Goal: Task Accomplishment & Management: Manage account settings

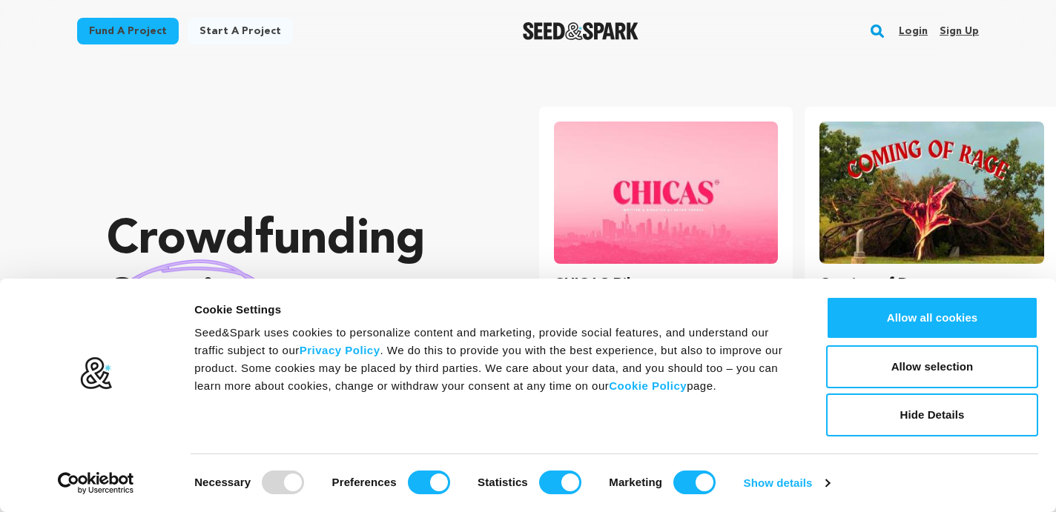
click at [914, 26] on link "Login" at bounding box center [912, 31] width 29 height 24
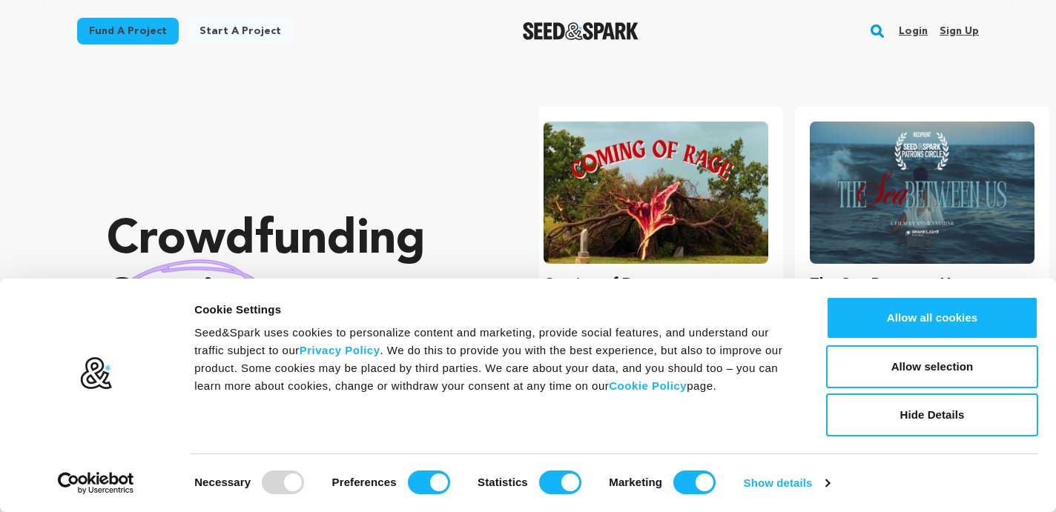
scroll to position [0, 277]
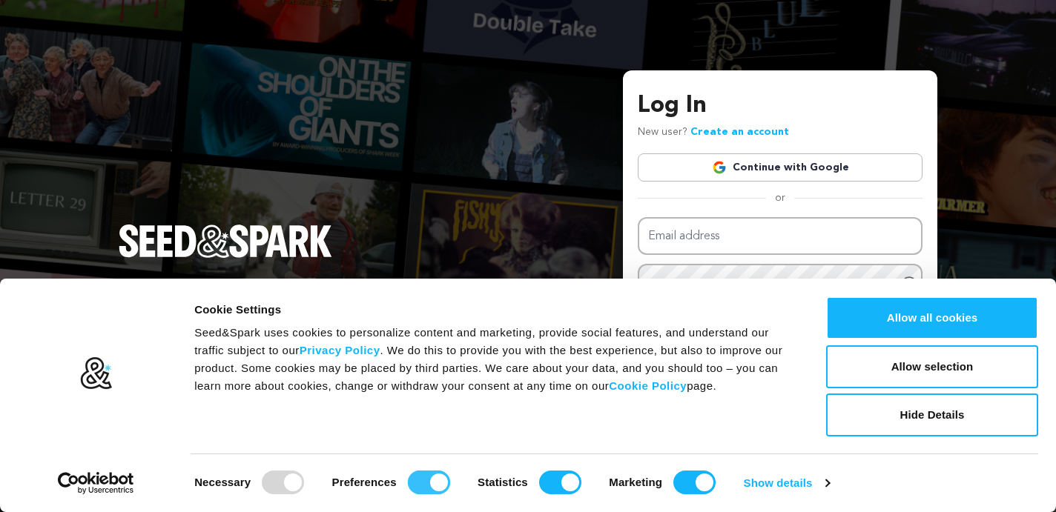
click at [424, 481] on input "Preferences" at bounding box center [429, 483] width 42 height 24
checkbox input "false"
click at [545, 486] on input "Statistics" at bounding box center [560, 483] width 42 height 24
checkbox input "false"
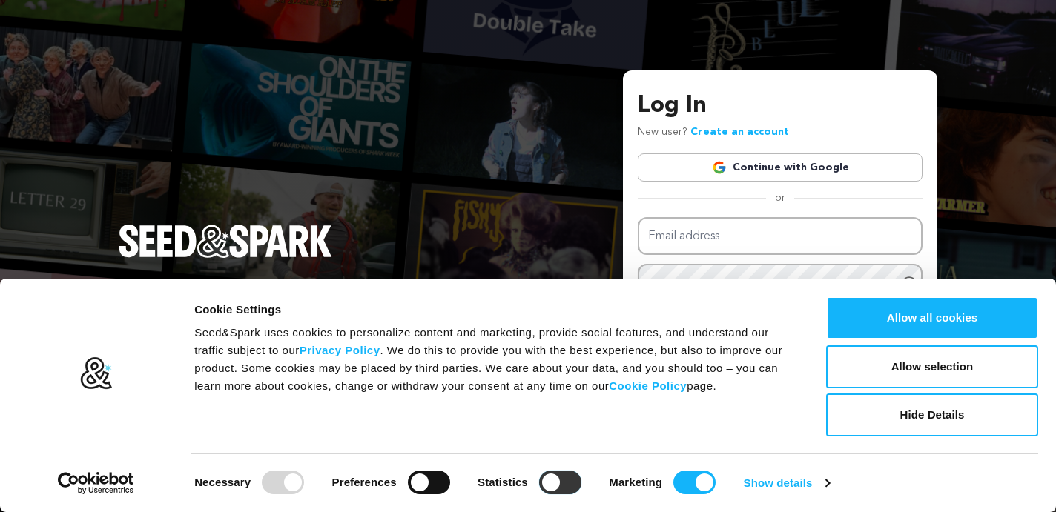
checkbox input "false"
click at [684, 480] on input "Marketing" at bounding box center [694, 483] width 42 height 24
checkbox input "false"
click at [788, 480] on link "Show details" at bounding box center [786, 483] width 86 height 22
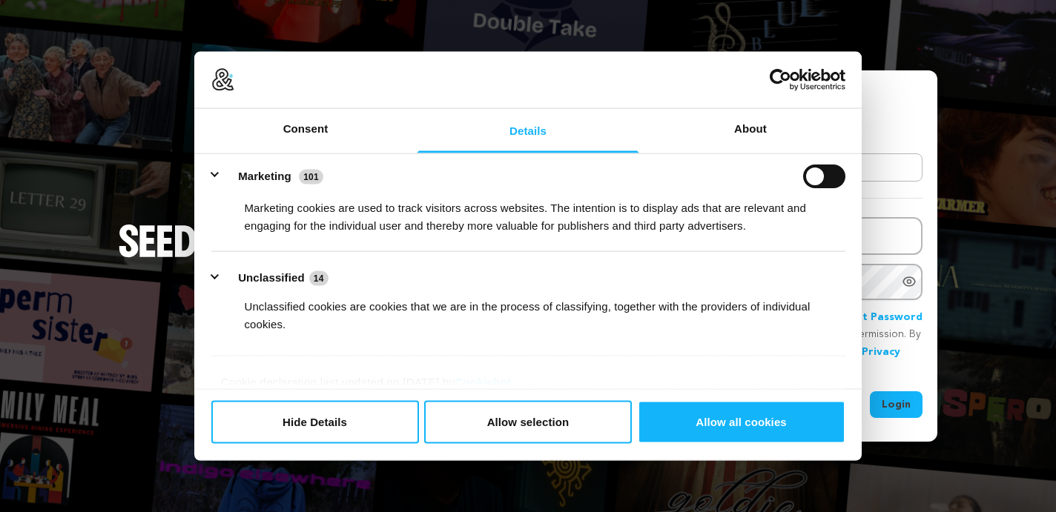
scroll to position [339, 0]
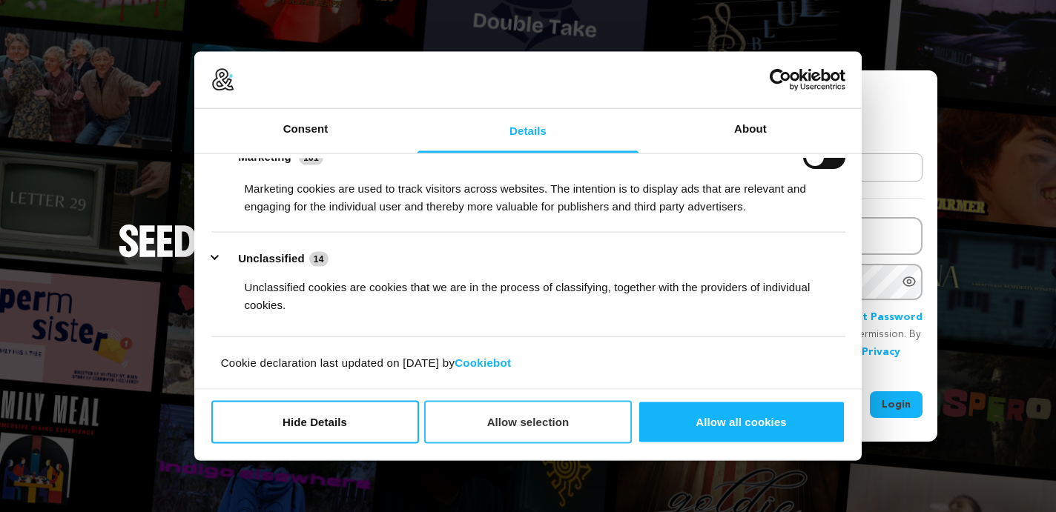
click at [530, 425] on button "Allow selection" at bounding box center [528, 421] width 208 height 43
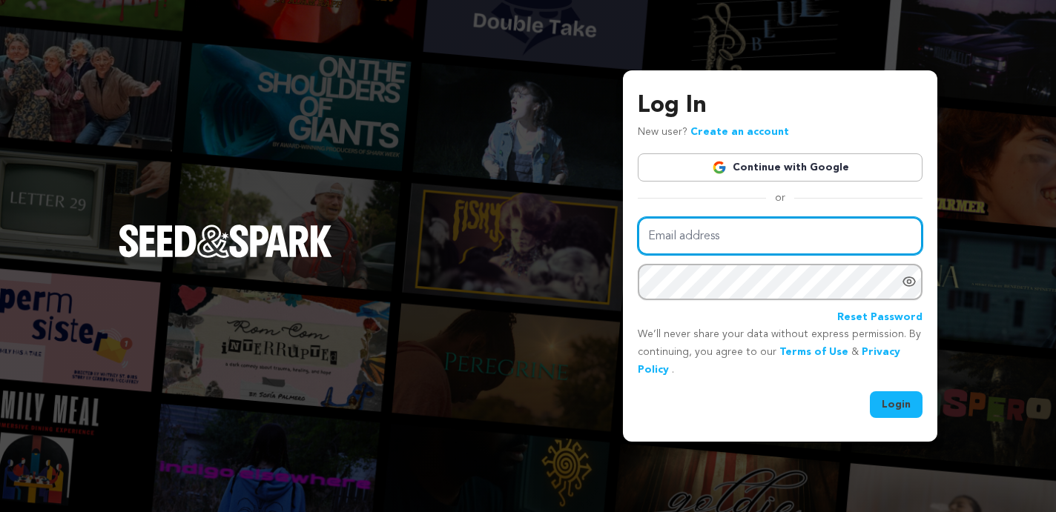
click at [701, 235] on input "Email address" at bounding box center [779, 236] width 285 height 38
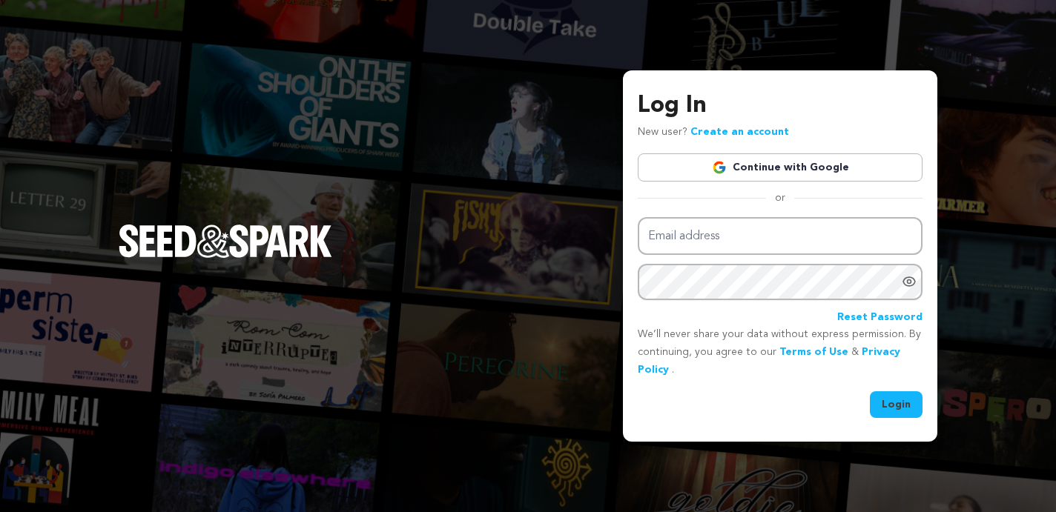
type input "ashwayl@gmail.com"
click at [904, 412] on button "Login" at bounding box center [895, 404] width 53 height 27
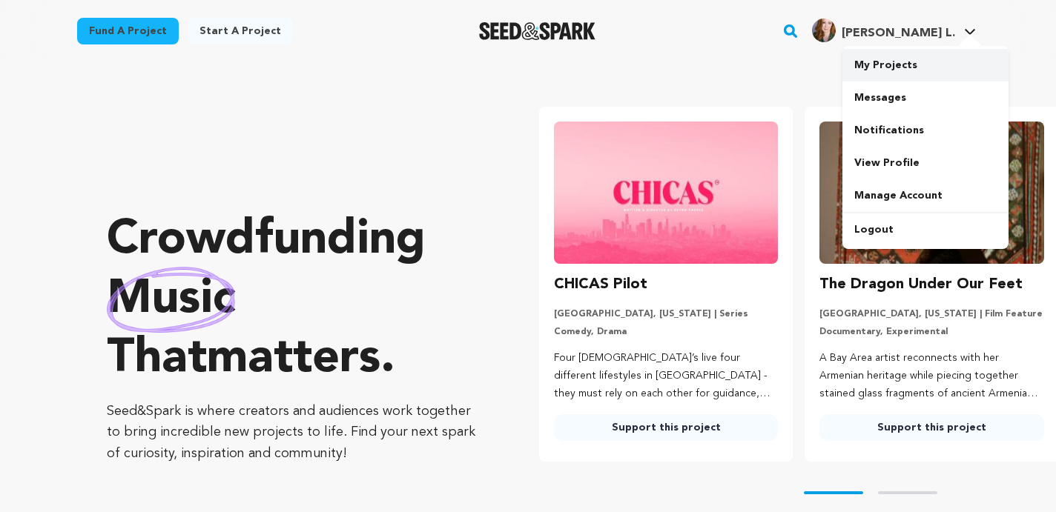
click at [887, 62] on link "My Projects" at bounding box center [925, 65] width 166 height 33
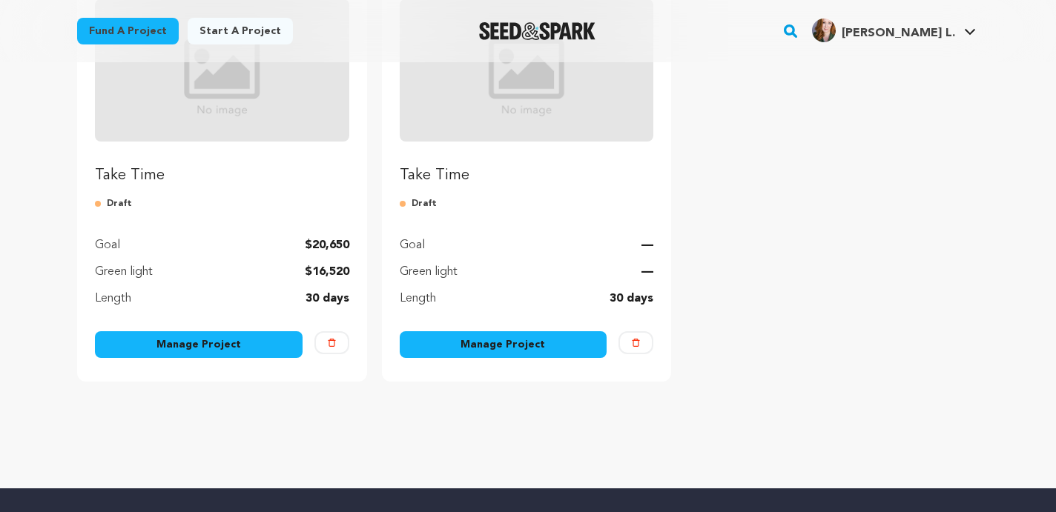
scroll to position [236, 0]
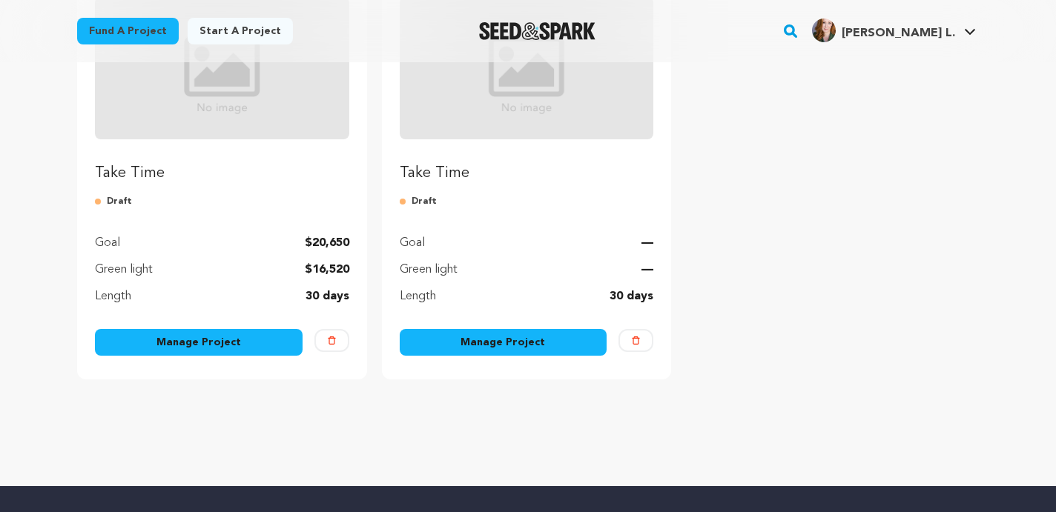
click at [216, 338] on link "Manage Project" at bounding box center [199, 342] width 208 height 27
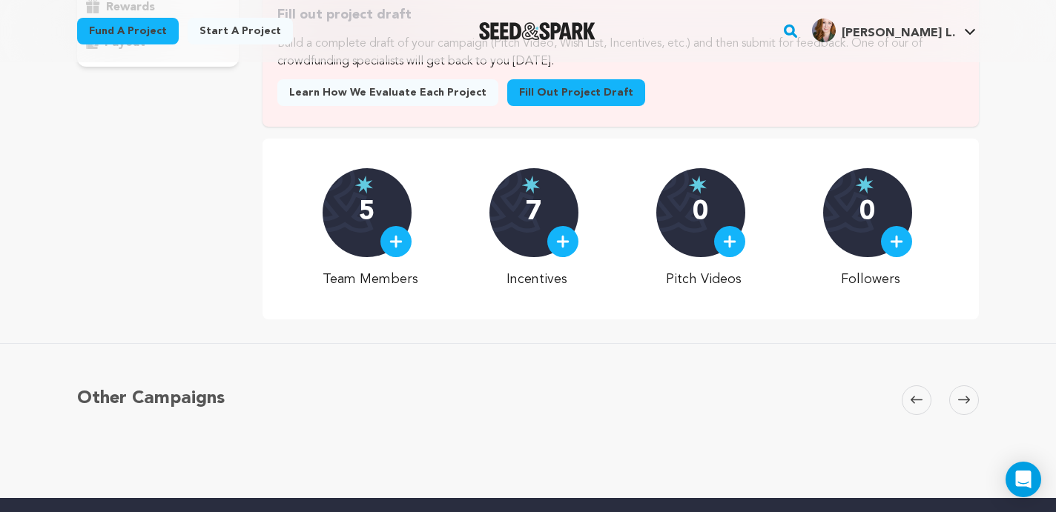
scroll to position [314, 0]
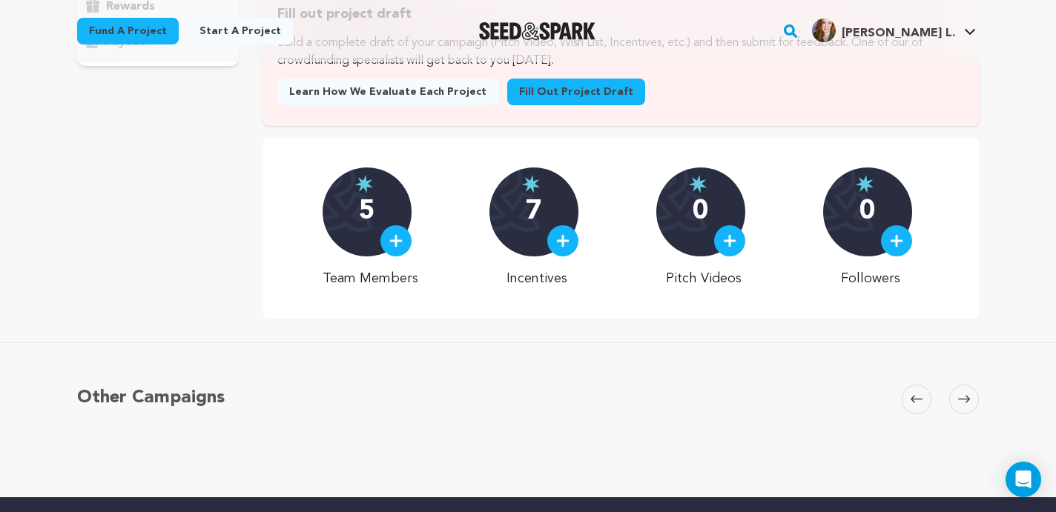
click at [565, 241] on img at bounding box center [562, 240] width 13 height 13
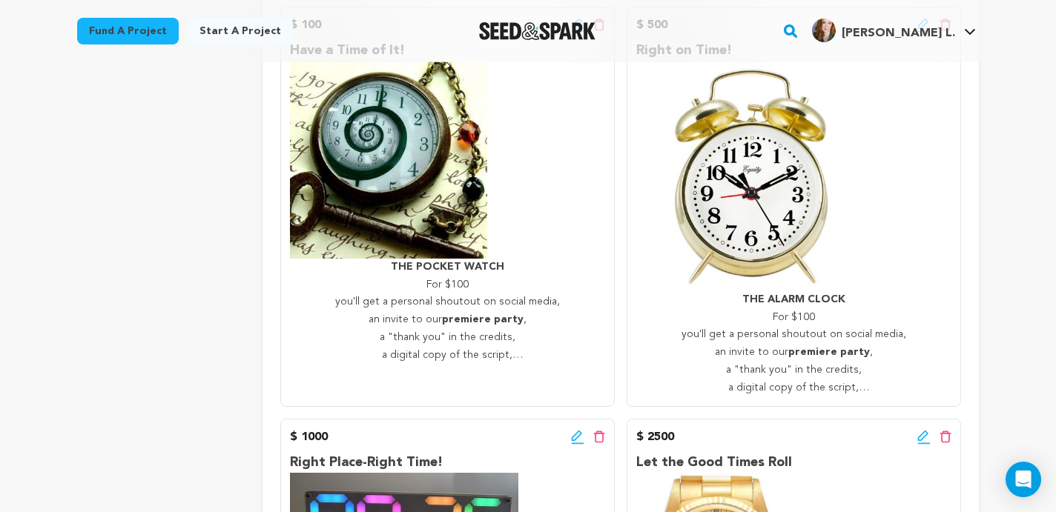
scroll to position [728, 0]
click at [481, 365] on div "$ 100 Edit incentive button Delete incentive button Have a Time of It! THE POCK…" at bounding box center [447, 206] width 334 height 400
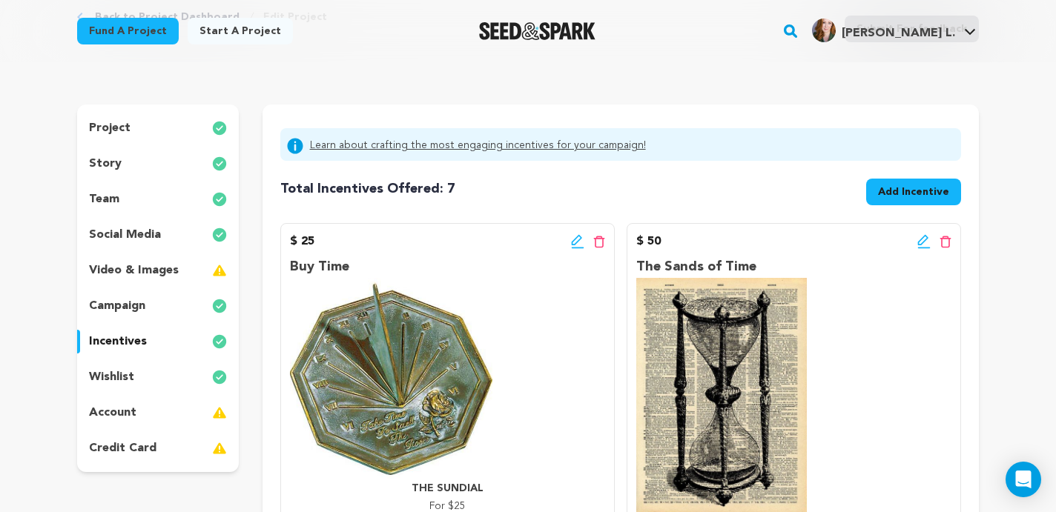
scroll to position [0, 0]
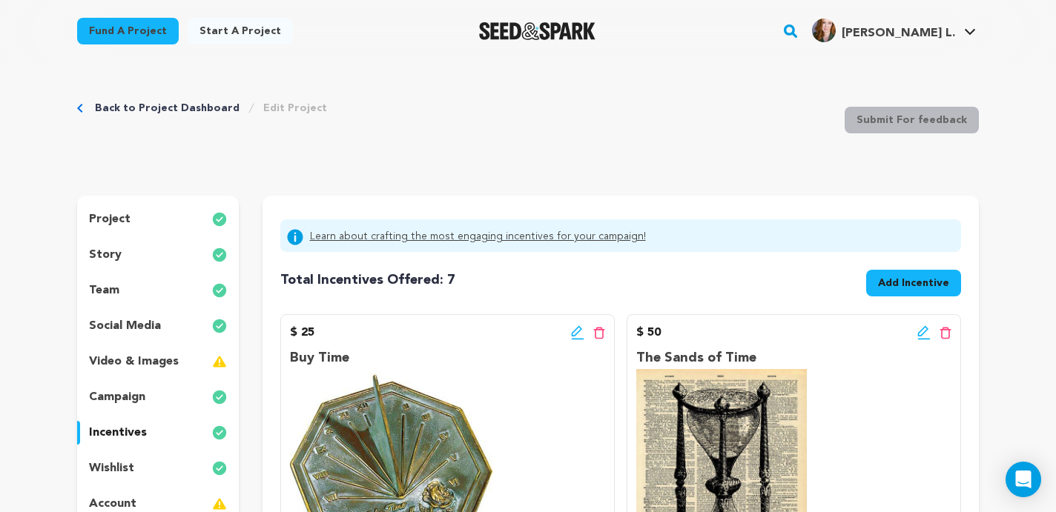
click at [161, 394] on div "campaign" at bounding box center [158, 397] width 162 height 24
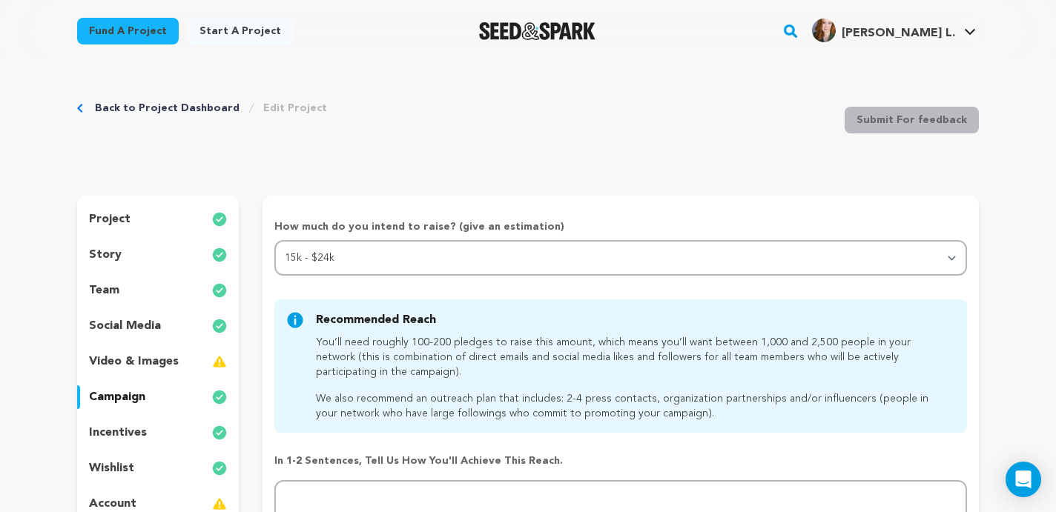
click at [130, 27] on link "Fund a project" at bounding box center [128, 31] width 102 height 27
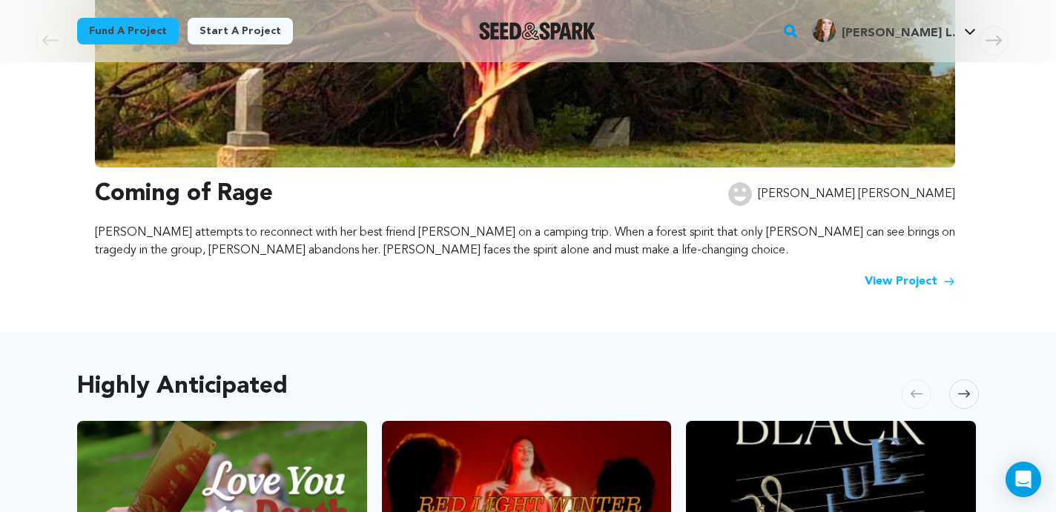
scroll to position [503, 0]
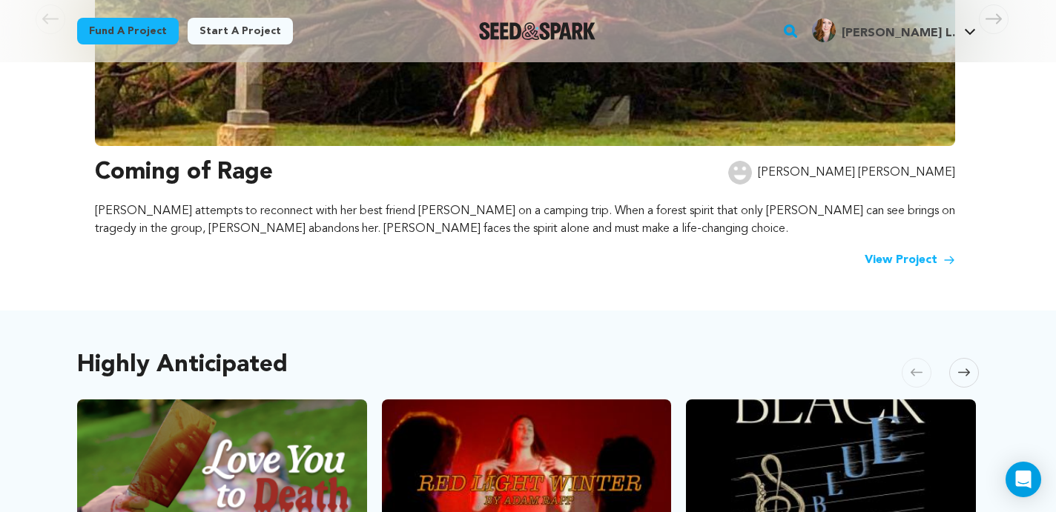
click at [900, 259] on link "View Project" at bounding box center [909, 260] width 90 height 18
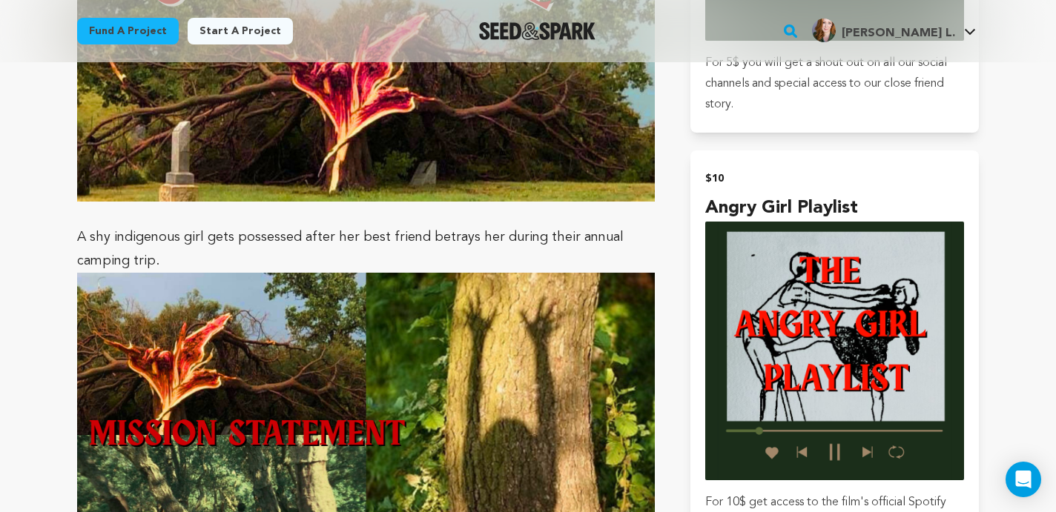
scroll to position [1299, 0]
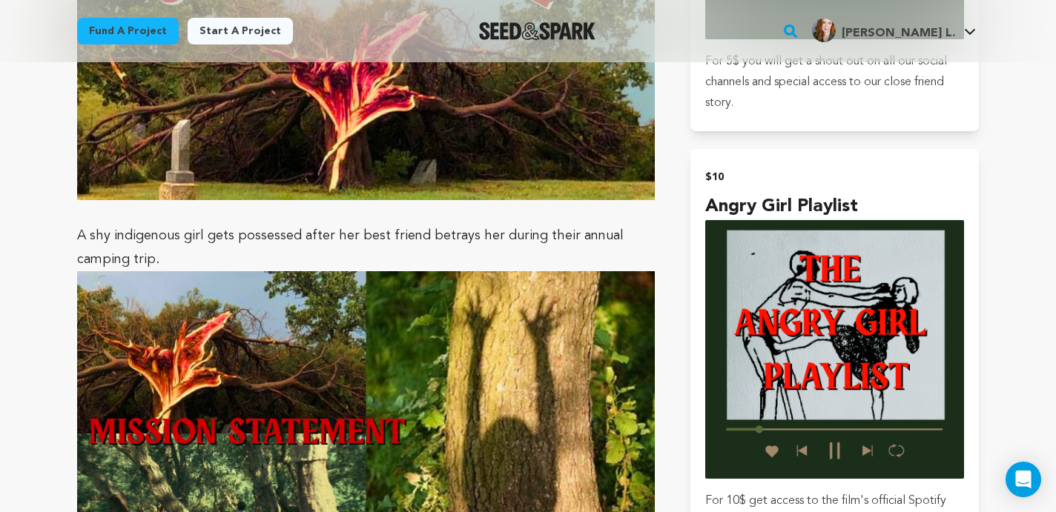
click at [124, 33] on link "Fund a project" at bounding box center [128, 31] width 102 height 27
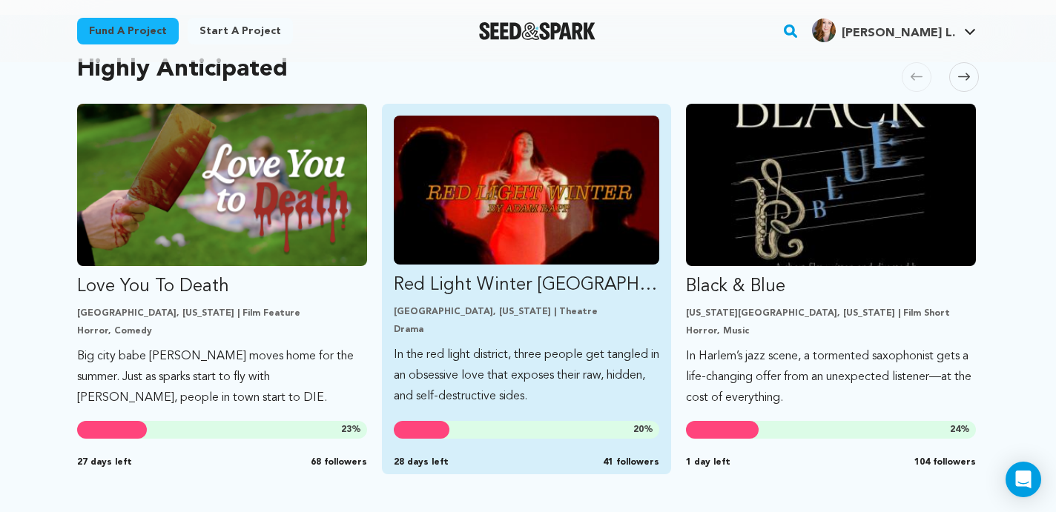
scroll to position [815, 0]
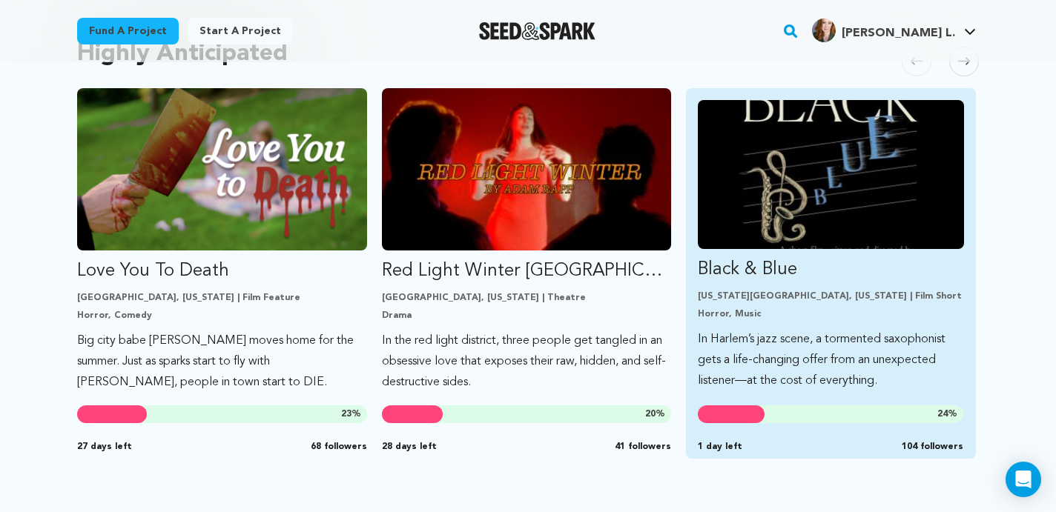
click at [838, 189] on img "Fund Black &amp; Blue" at bounding box center [830, 174] width 266 height 149
